Goal: Check status: Check status

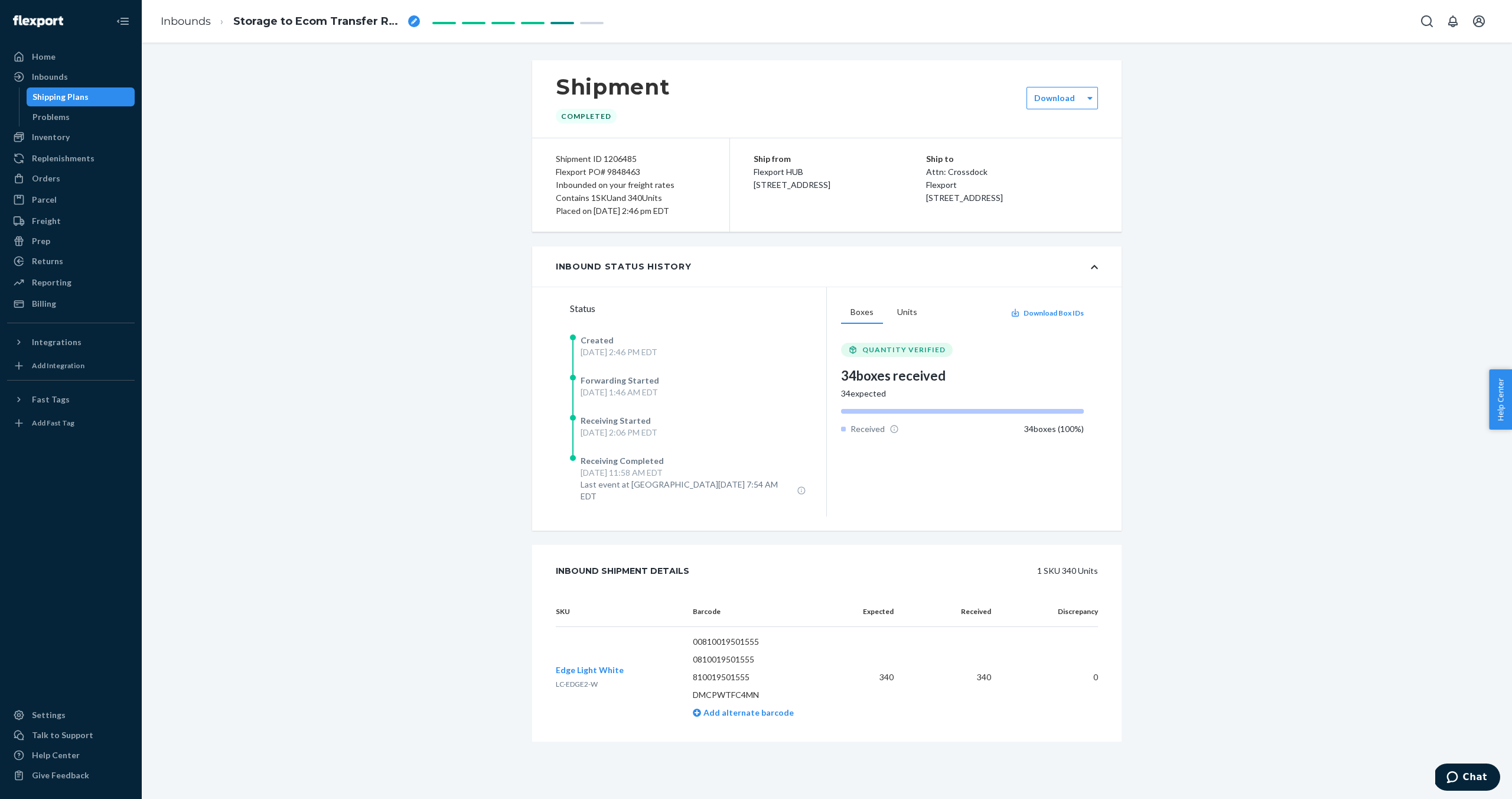
scroll to position [372, 0]
click at [49, 181] on div "Orders" at bounding box center [46, 178] width 28 height 12
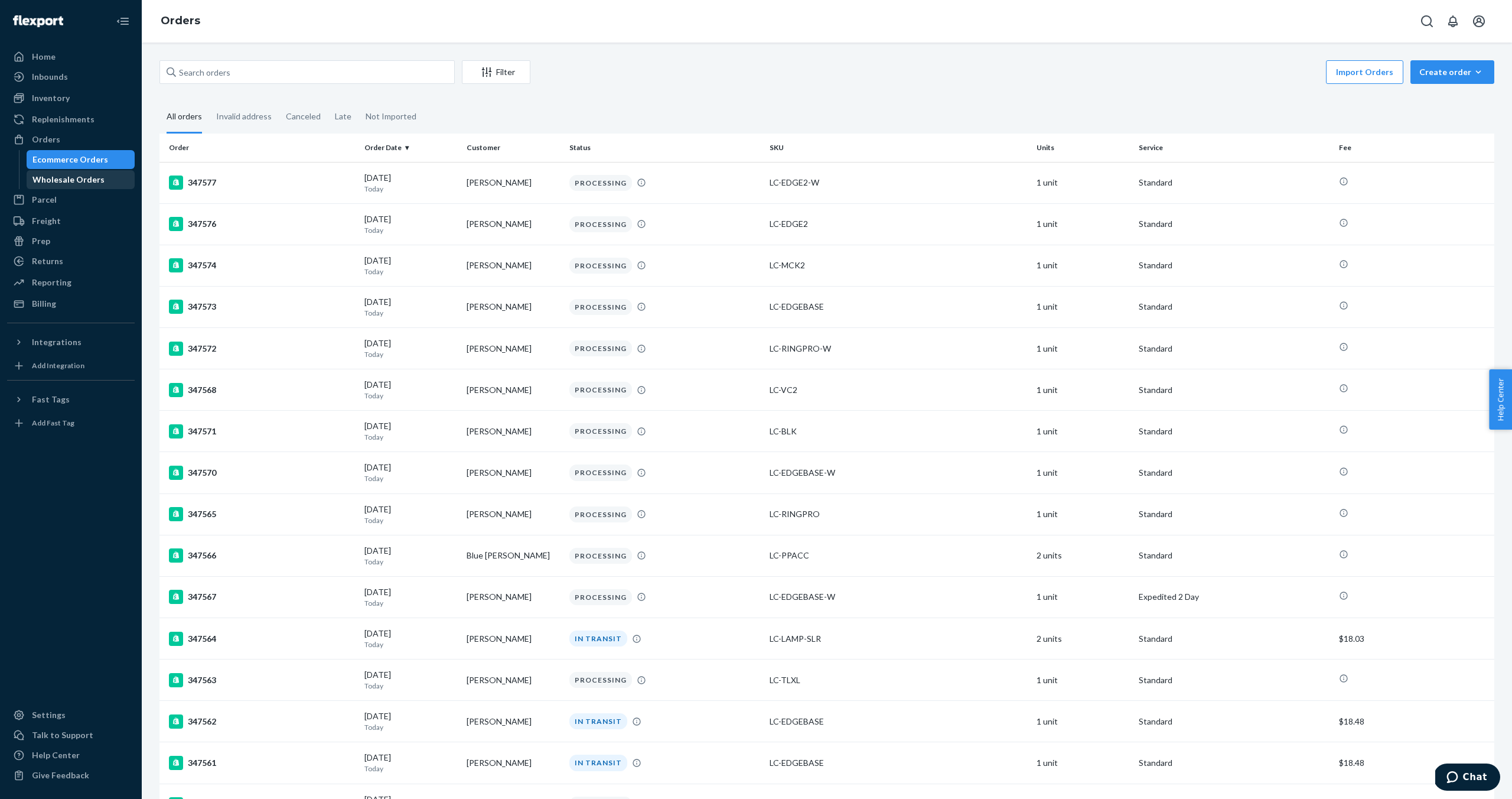
click at [69, 182] on div "Wholesale Orders" at bounding box center [68, 180] width 72 height 12
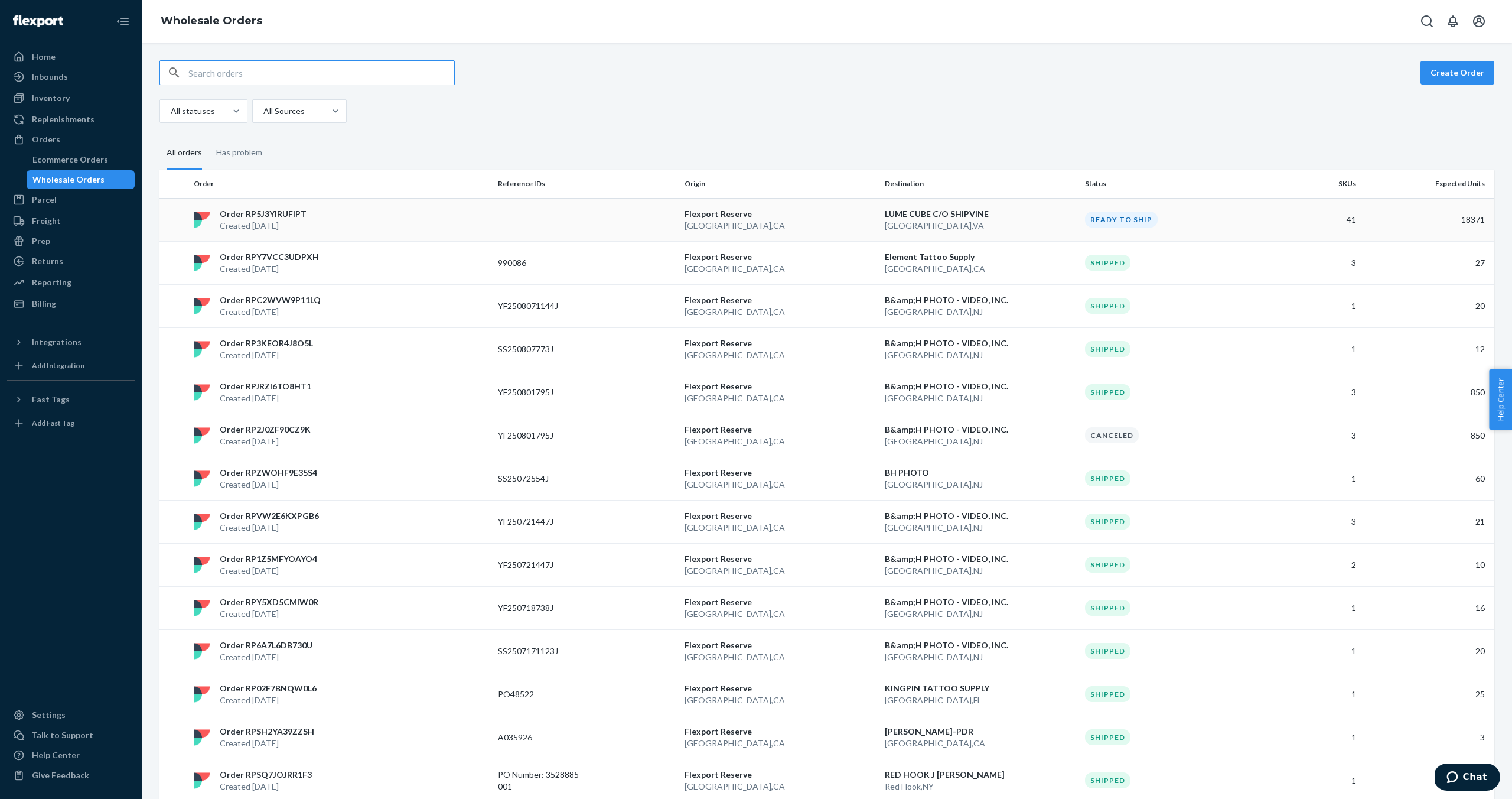
click at [353, 218] on div "Order RP5J3YIRUFIPT Created [DATE]" at bounding box center [341, 220] width 304 height 24
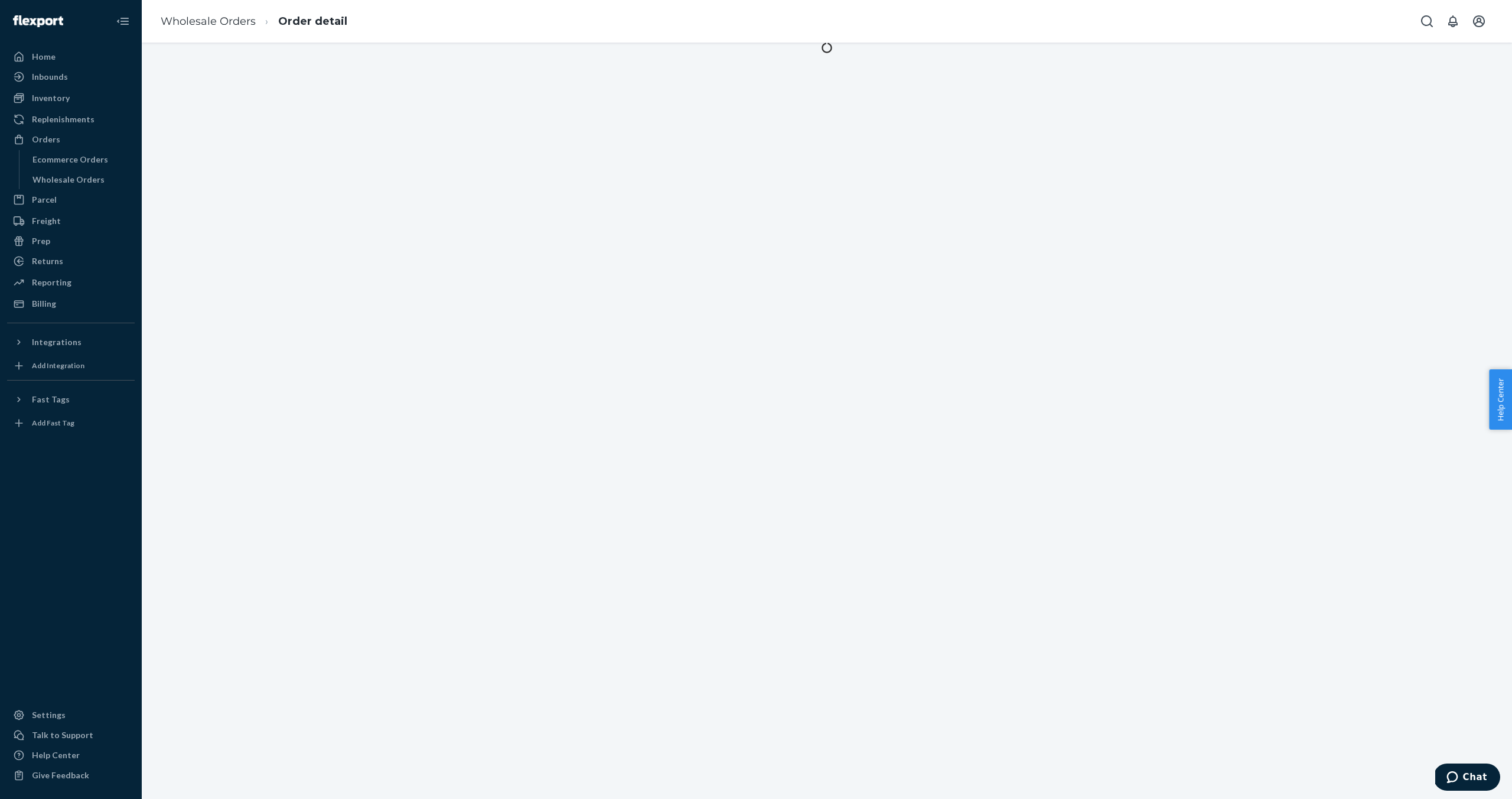
click at [353, 218] on div at bounding box center [827, 420] width 1371 height 756
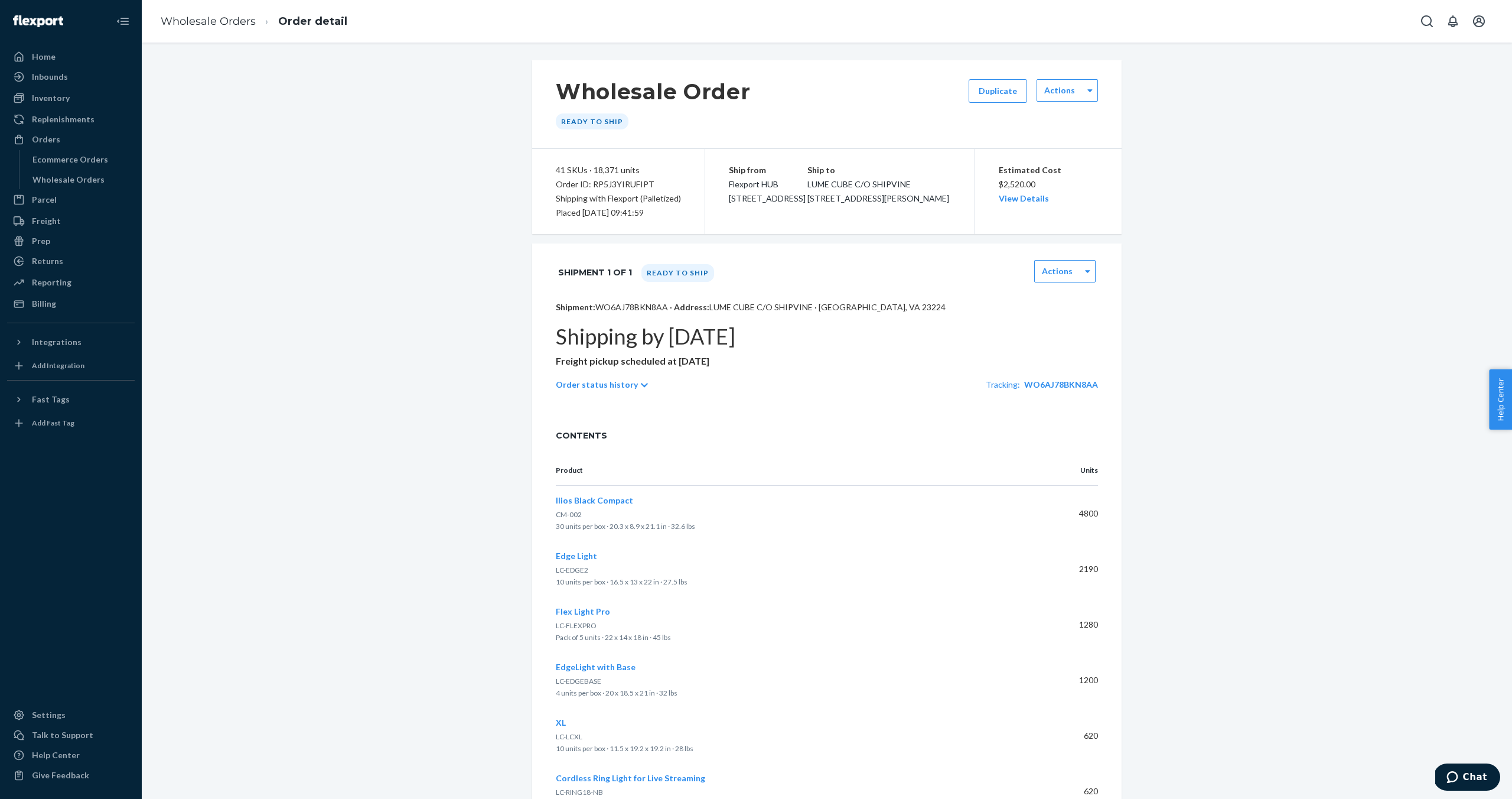
click at [641, 383] on icon at bounding box center [644, 385] width 7 height 4
